Goal: Entertainment & Leisure: Consume media (video, audio)

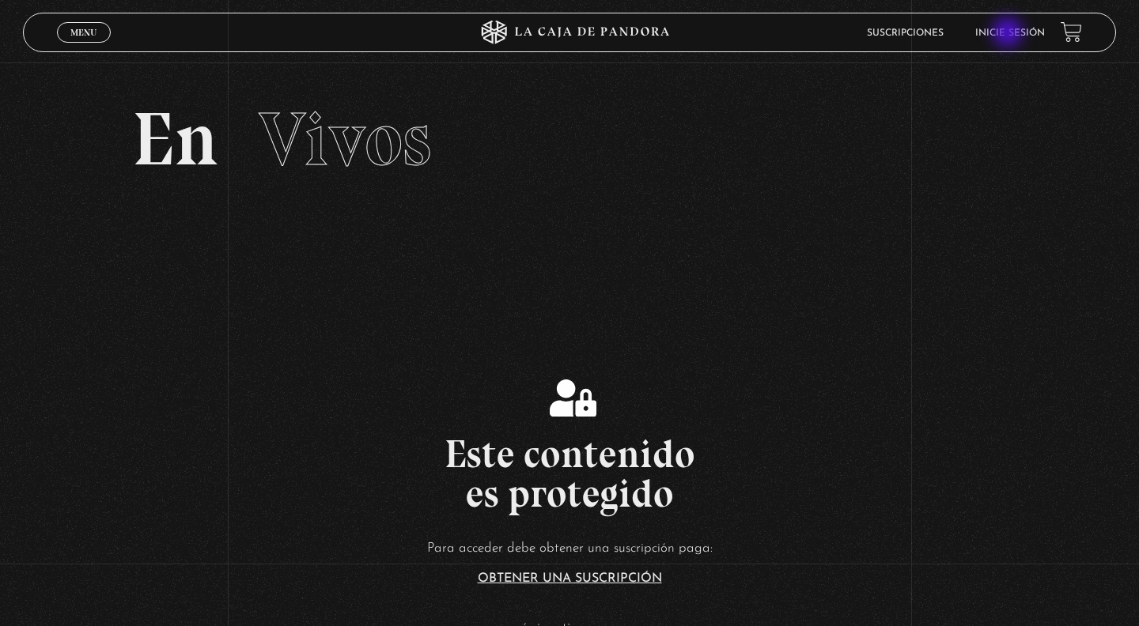
click at [1009, 34] on link "Inicie sesión" at bounding box center [1010, 32] width 70 height 9
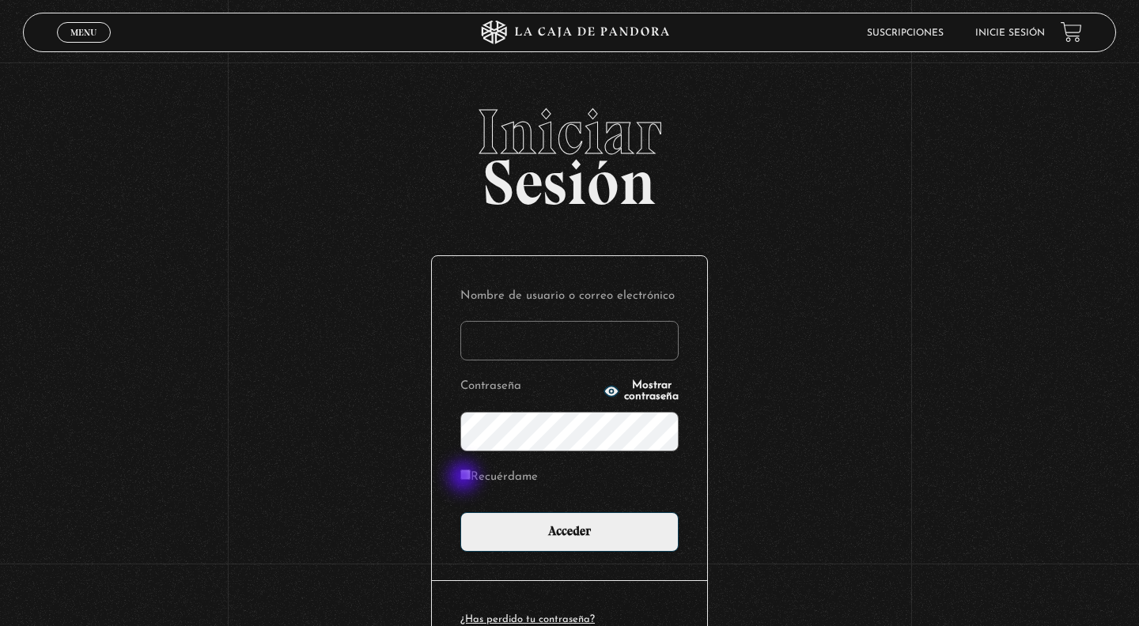
type input "Paola20"
click at [467, 478] on input "Recuérdame" at bounding box center [465, 475] width 10 height 10
checkbox input "true"
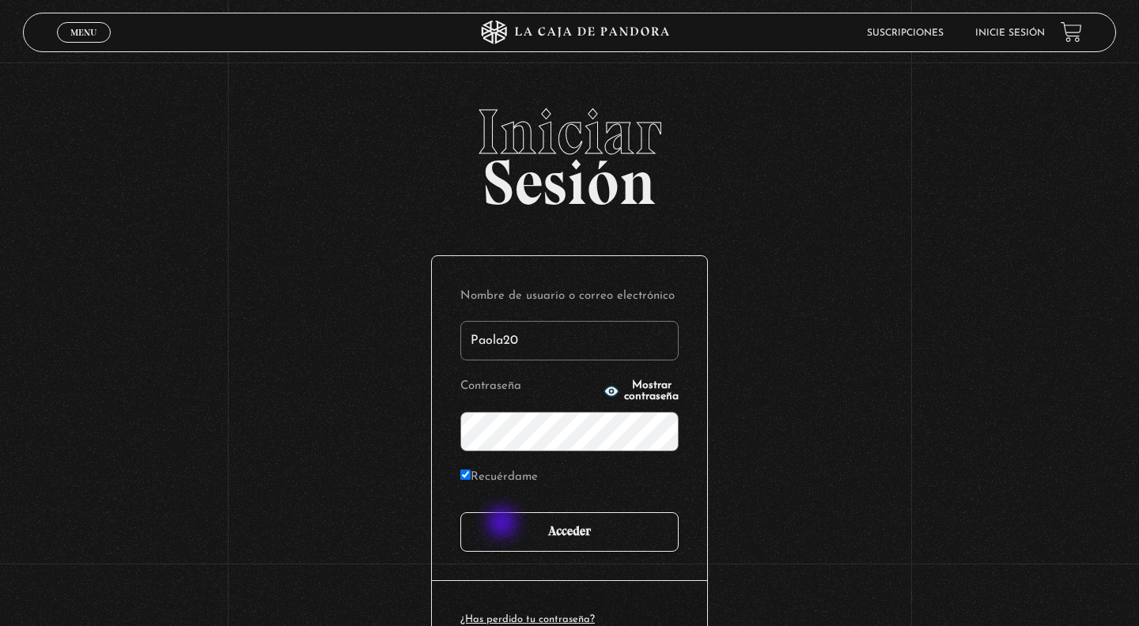
click at [504, 524] on input "Acceder" at bounding box center [569, 532] width 218 height 40
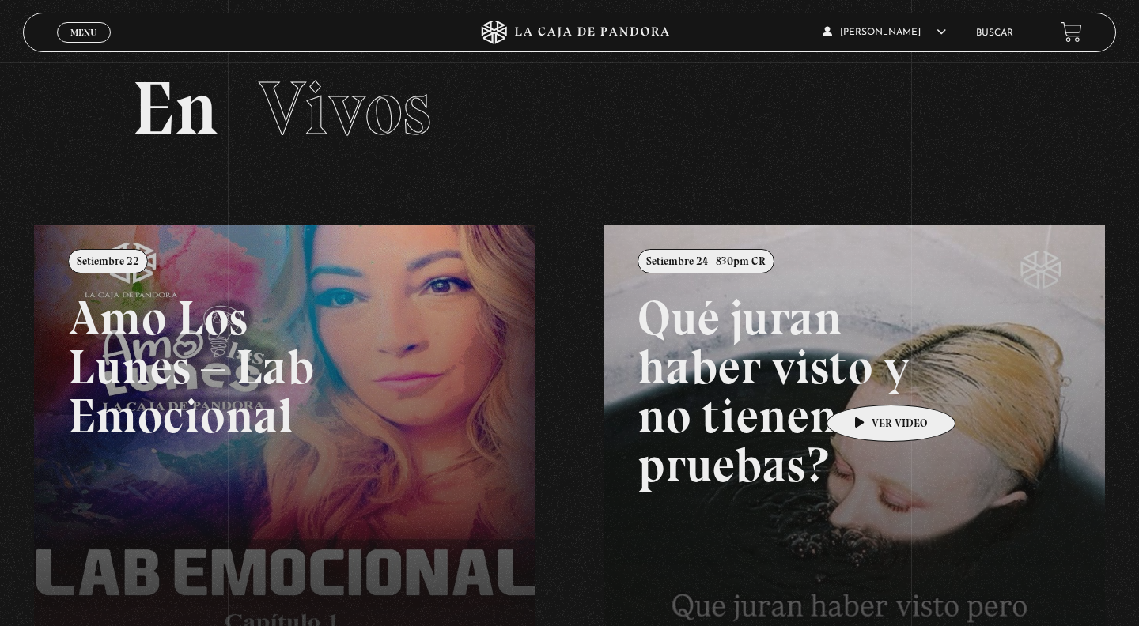
scroll to position [32, 0]
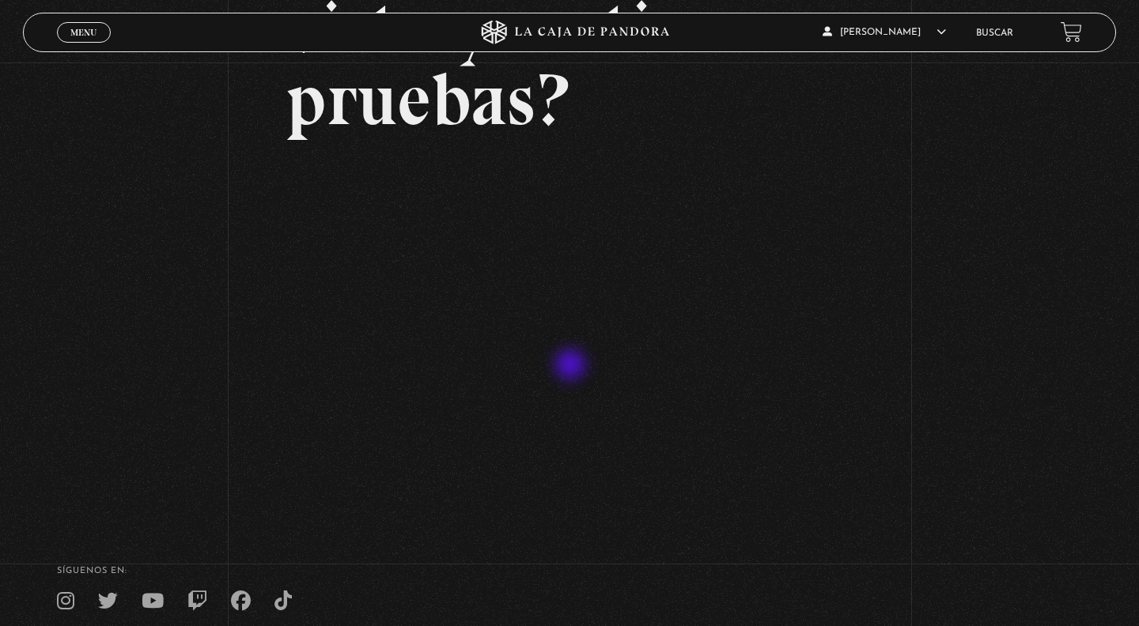
scroll to position [238, 0]
